Goal: Information Seeking & Learning: Learn about a topic

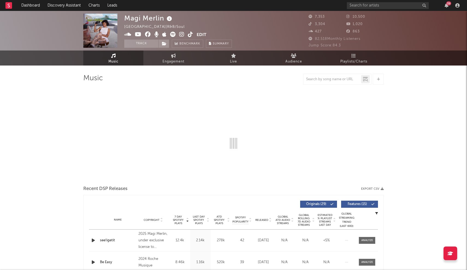
drag, startPoint x: 254, startPoint y: 4, endPoint x: 322, endPoint y: 115, distance: 129.5
click at [322, 115] on div at bounding box center [233, 117] width 301 height 64
click at [58, 6] on link "Discovery Assistant" at bounding box center [64, 5] width 41 height 11
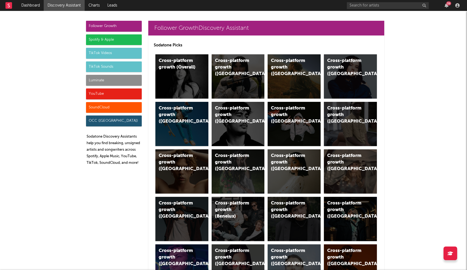
click at [105, 66] on div "TikTok Sounds" at bounding box center [114, 66] width 56 height 11
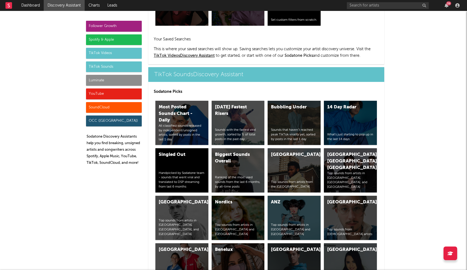
scroll to position [1793, 0]
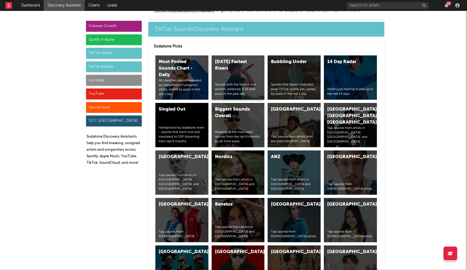
click at [227, 66] on div "[DATE] Fastest Risers" at bounding box center [233, 65] width 37 height 13
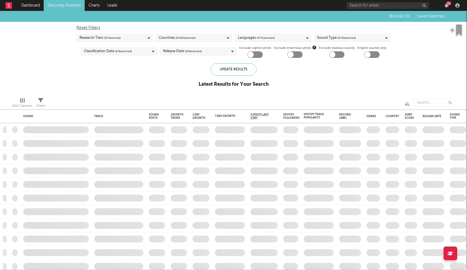
checkbox input "true"
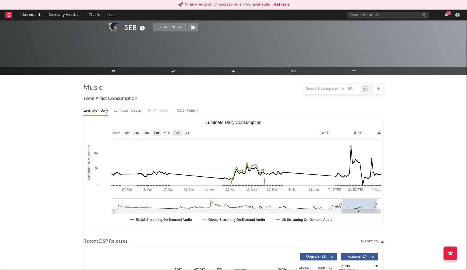
select select "6m"
